Goal: Task Accomplishment & Management: Manage account settings

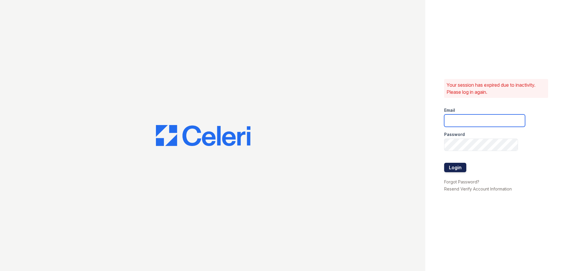
type input "swanamaker@rushmoremgmt.com"
click at [451, 166] on button "Login" at bounding box center [455, 167] width 22 height 9
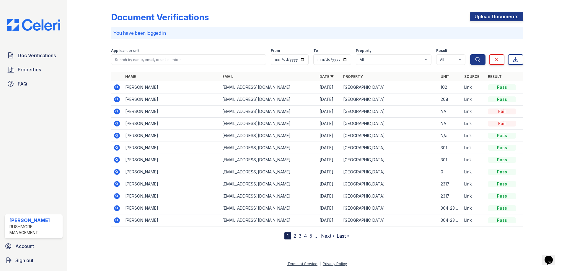
click at [115, 88] on icon at bounding box center [117, 87] width 6 height 6
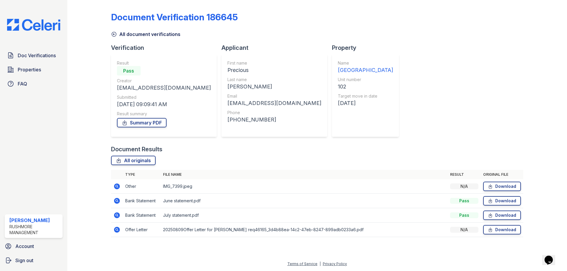
click at [115, 35] on icon at bounding box center [114, 34] width 6 height 6
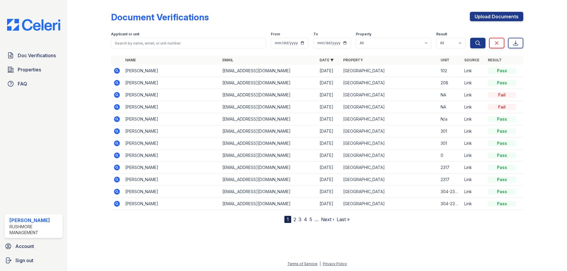
click at [295, 220] on link "2" at bounding box center [294, 220] width 3 height 6
click at [300, 220] on nav "« First ‹ Prev 1 2 3 4 5 6 … Next › Last »" at bounding box center [316, 219] width 101 height 7
click at [299, 220] on link "1" at bounding box center [298, 220] width 2 height 6
click at [295, 221] on link "2" at bounding box center [294, 220] width 3 height 6
